Goal: Task Accomplishment & Management: Manage account settings

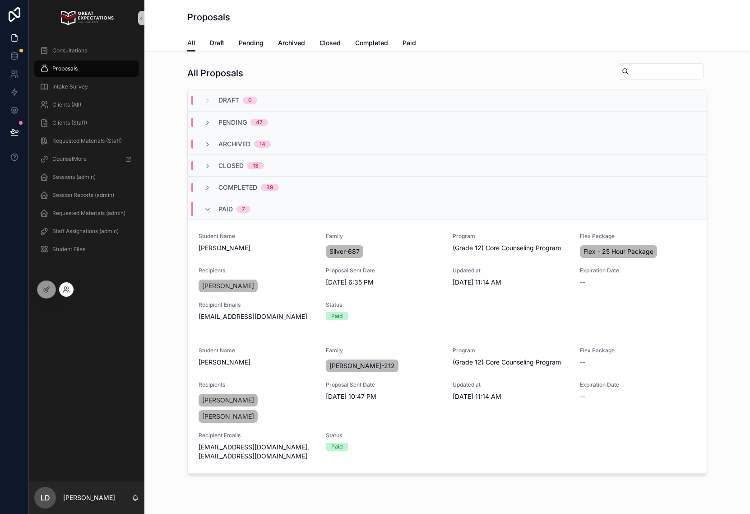
click at [72, 292] on div at bounding box center [66, 289] width 14 height 14
click at [64, 287] on icon at bounding box center [66, 289] width 7 height 7
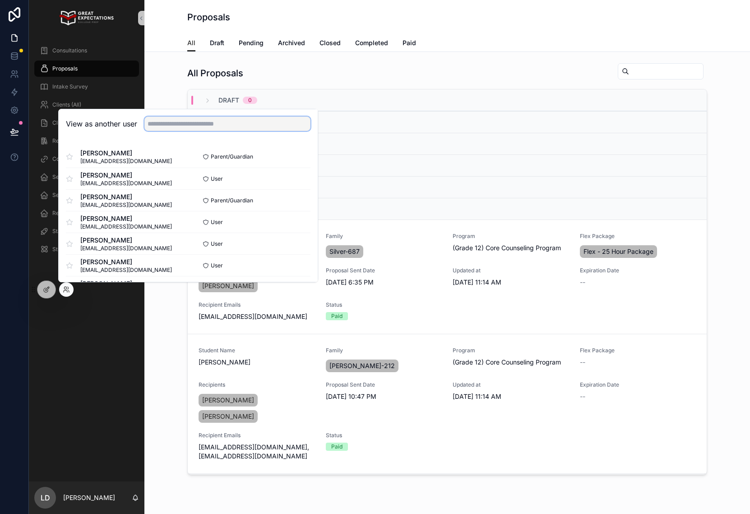
click at [177, 121] on input "text" at bounding box center [227, 123] width 166 height 14
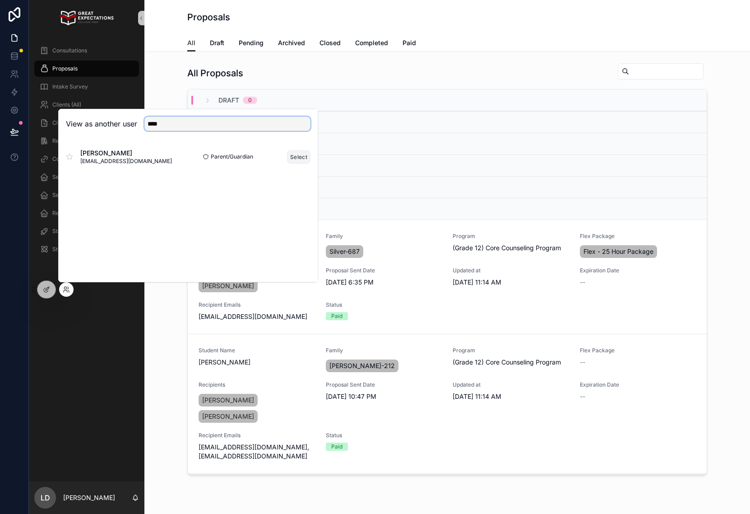
type input "****"
click at [293, 158] on button "Select" at bounding box center [298, 156] width 23 height 13
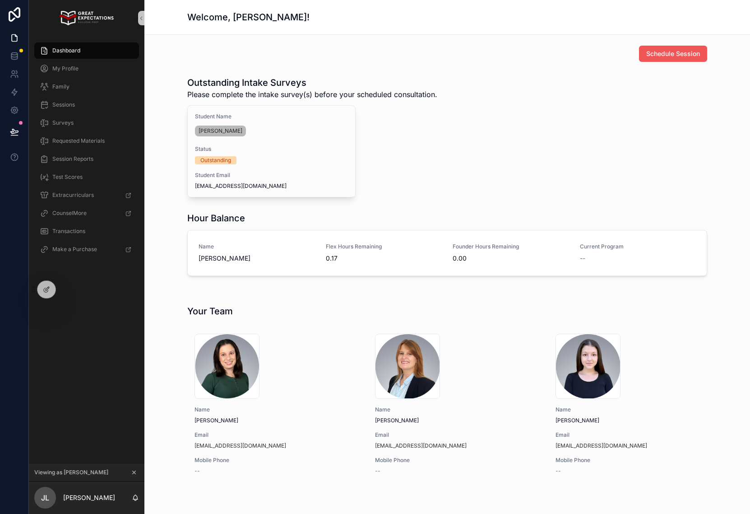
click at [704, 50] on button "Schedule Session" at bounding box center [673, 54] width 68 height 16
click at [69, 288] on icon at bounding box center [66, 289] width 7 height 7
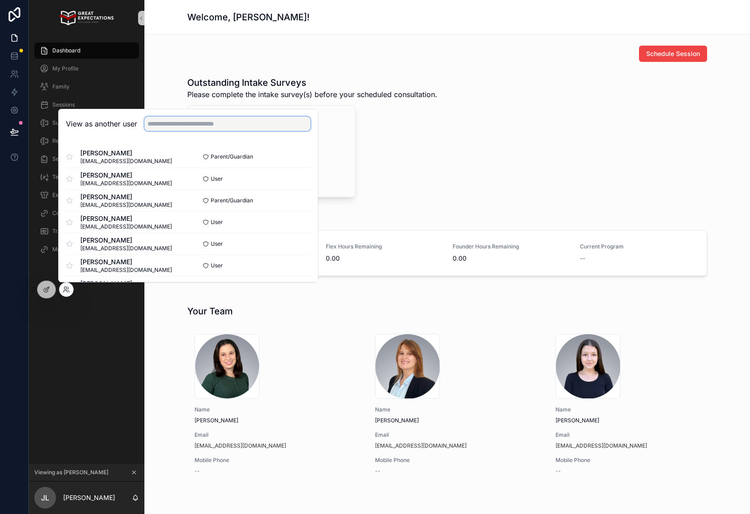
click at [254, 125] on input "text" at bounding box center [227, 123] width 166 height 14
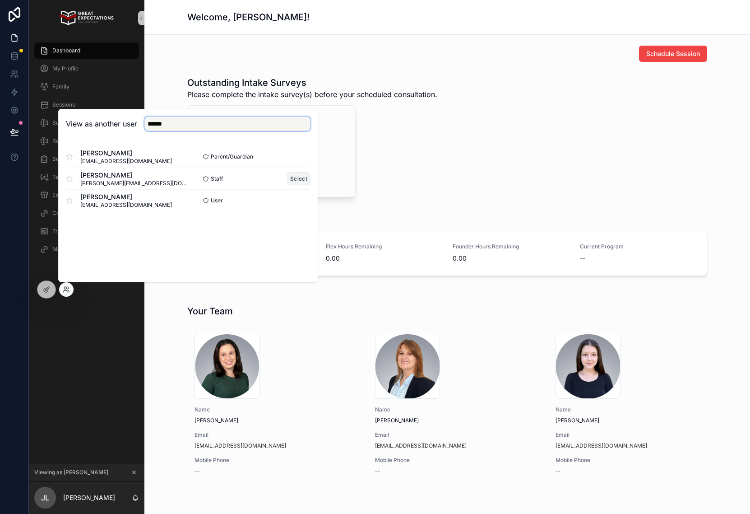
type input "******"
click at [309, 181] on button "Select" at bounding box center [298, 178] width 23 height 13
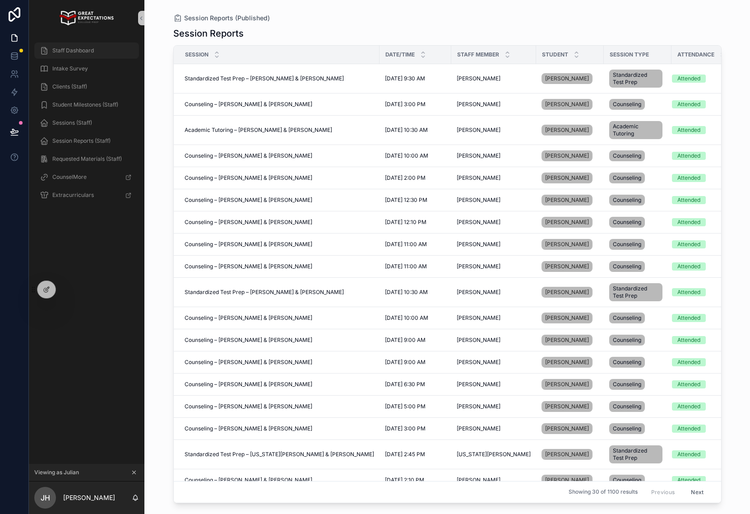
click at [89, 54] on div "Staff Dashboard" at bounding box center [87, 50] width 94 height 14
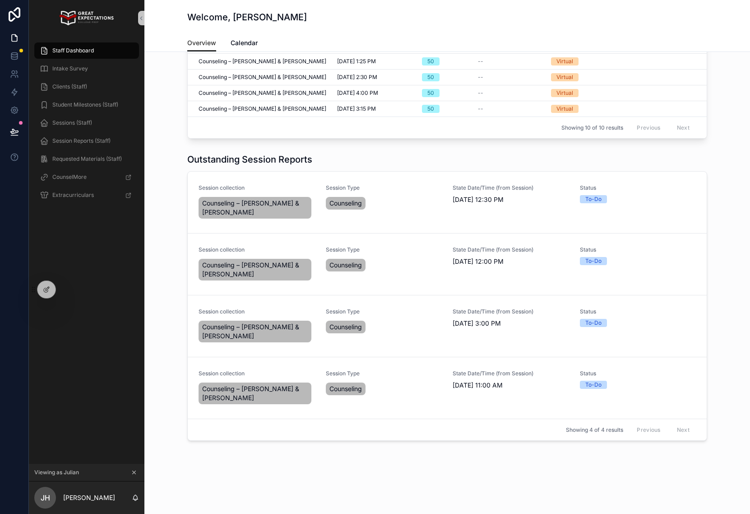
scroll to position [187, 0]
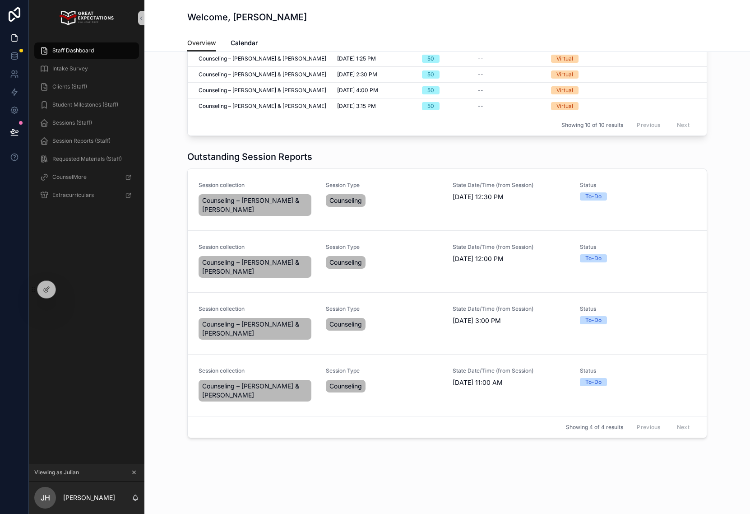
click at [77, 48] on span "Staff Dashboard" at bounding box center [73, 50] width 42 height 7
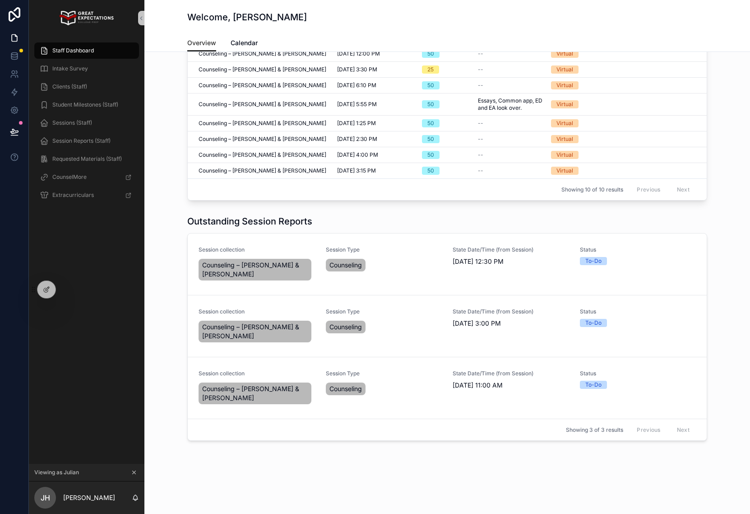
scroll to position [125, 0]
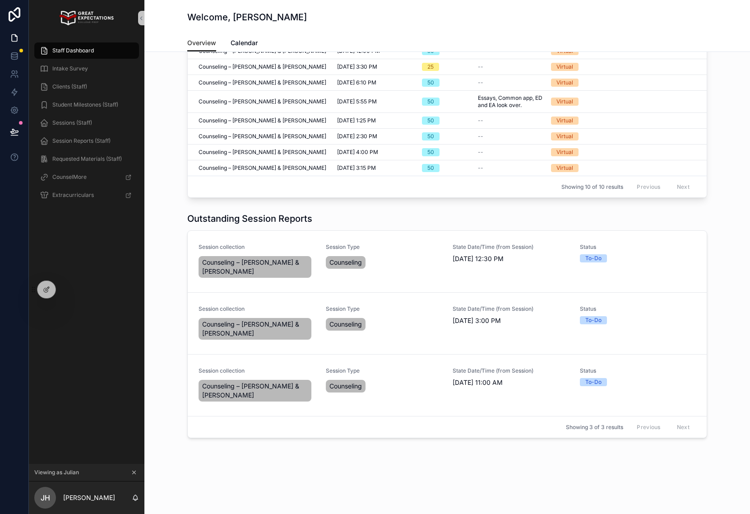
click at [342, 470] on div "Schedule Session Upcoming Sessions Session Name Start Date/Time Duration Topics…" at bounding box center [447, 216] width 606 height 566
click at [91, 54] on div "Staff Dashboard" at bounding box center [87, 50] width 94 height 14
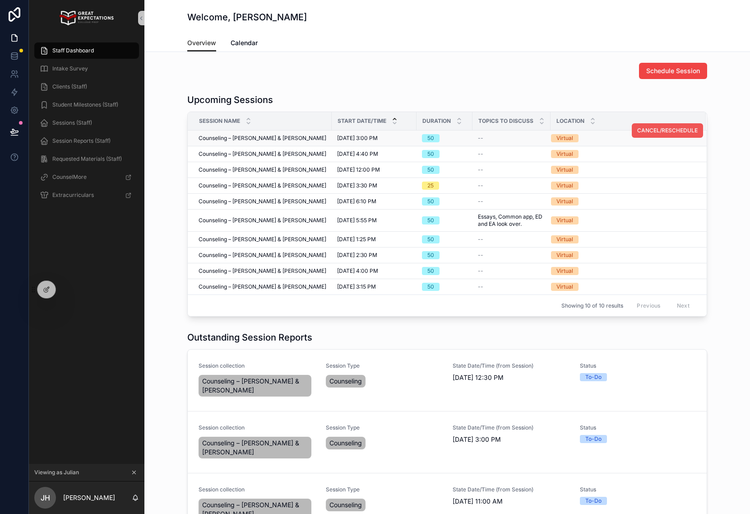
click at [666, 134] on button "CANCEL/RESCHEDULE" at bounding box center [667, 130] width 71 height 14
